Goal: Information Seeking & Learning: Learn about a topic

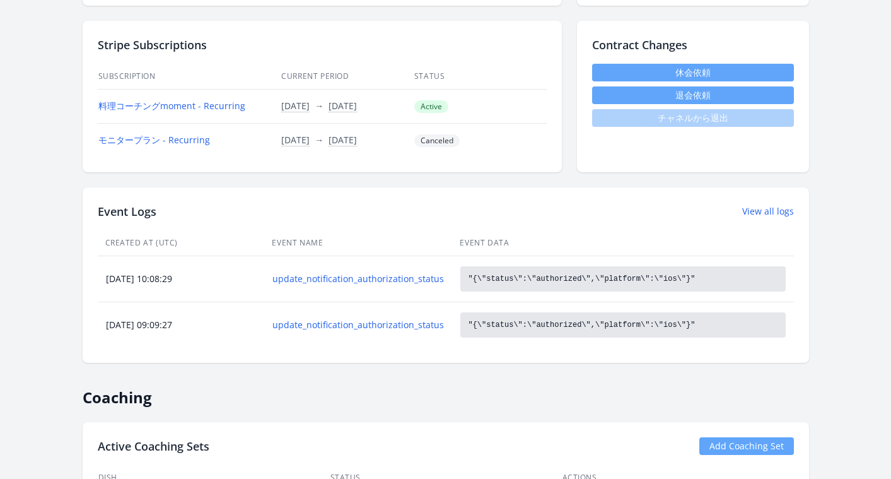
scroll to position [471, 0]
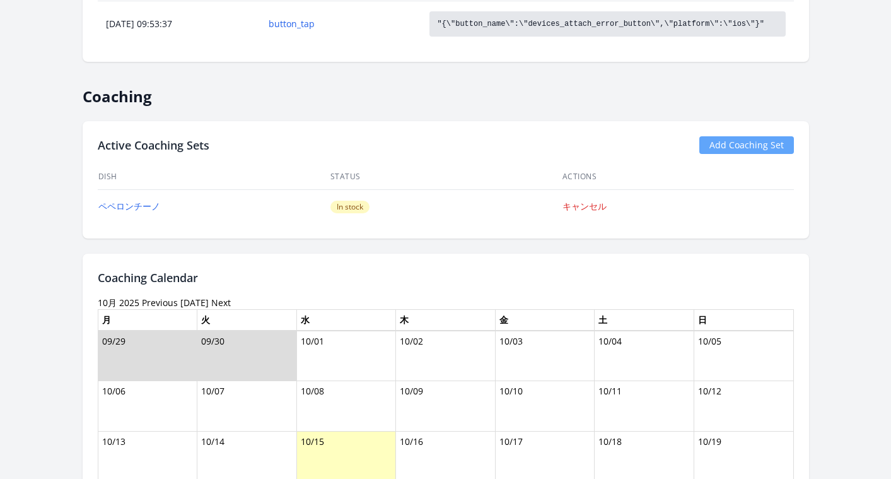
scroll to position [954, 0]
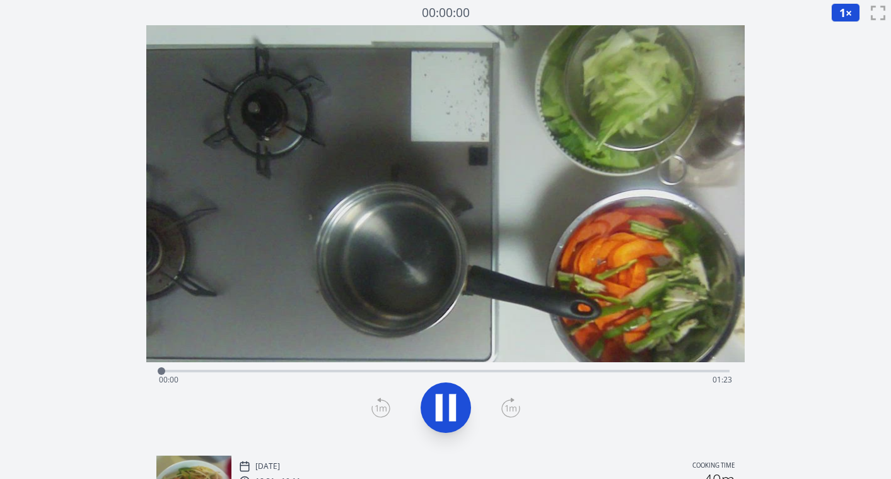
click at [546, 372] on div "Time elapsed: 00:00 Time remaining: 01:23" at bounding box center [445, 380] width 573 height 20
click at [446, 373] on div "Time elapsed: 00:56 Time remaining: 00:27" at bounding box center [445, 380] width 573 height 20
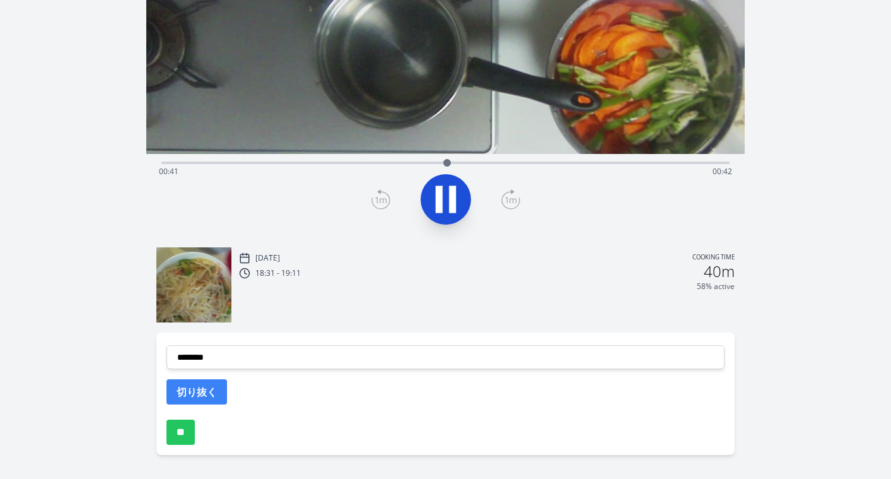
scroll to position [16, 0]
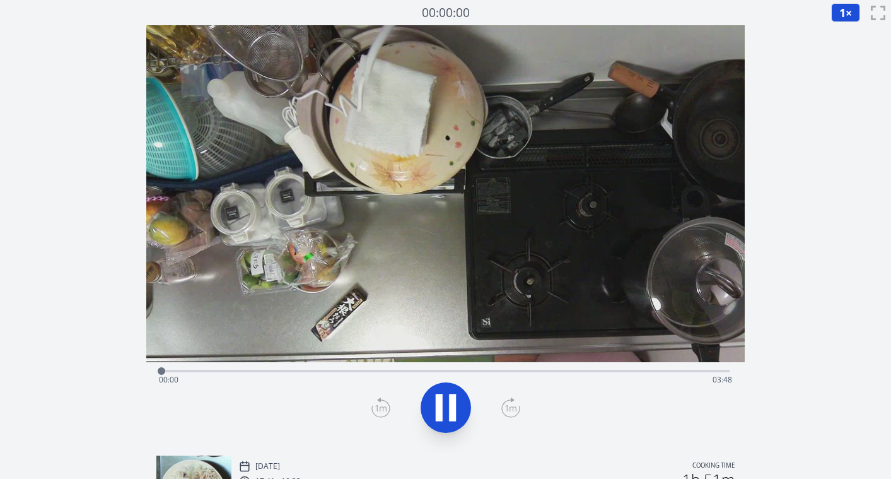
click at [518, 372] on div "Time elapsed: 00:00 Time remaining: 03:48" at bounding box center [445, 380] width 573 height 20
click at [498, 375] on div "Time elapsed: 02:35 Time remaining: 01:13" at bounding box center [445, 380] width 573 height 20
click at [471, 397] on div at bounding box center [445, 407] width 583 height 61
click at [460, 400] on icon at bounding box center [445, 407] width 35 height 35
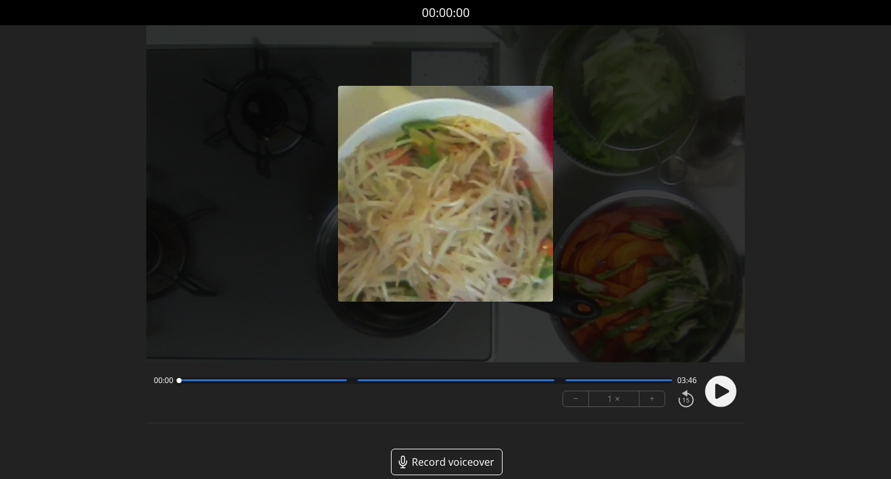
click at [726, 389] on icon at bounding box center [722, 390] width 14 height 15
click at [722, 389] on icon at bounding box center [722, 390] width 14 height 15
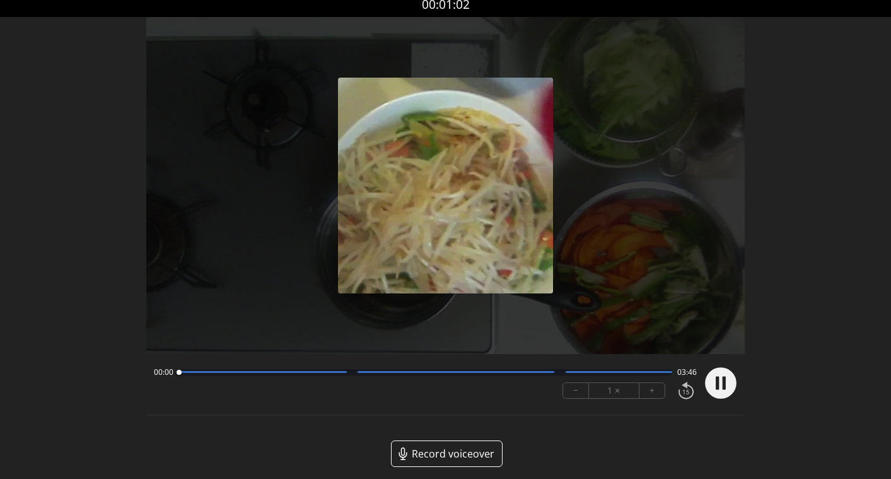
scroll to position [16, 0]
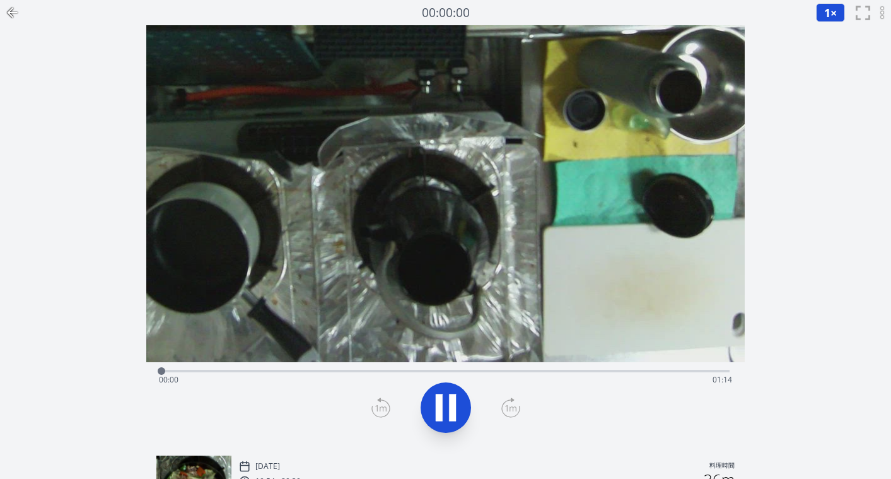
click at [446, 404] on icon at bounding box center [445, 407] width 35 height 35
drag, startPoint x: 187, startPoint y: 373, endPoint x: 682, endPoint y: 374, distance: 495.1
click at [682, 375] on div at bounding box center [681, 370] width 19 height 19
drag, startPoint x: 164, startPoint y: 372, endPoint x: 707, endPoint y: 374, distance: 543.1
click at [707, 374] on div at bounding box center [707, 371] width 8 height 8
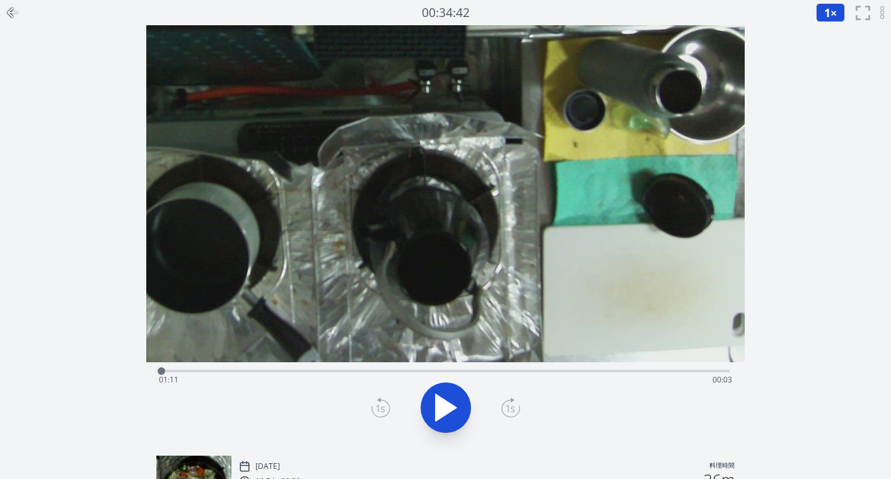
drag, startPoint x: 708, startPoint y: 372, endPoint x: 180, endPoint y: 303, distance: 531.8
click at [141, 370] on div "録音を消去しますか？ 一度消去したものは元に戻せません。 戻る 消去する 00:34:42 1 × 0.25× 0.5× 1× 1.5× 2× fullscr…" at bounding box center [445, 292] width 891 height 585
